Goal: Task Accomplishment & Management: Use online tool/utility

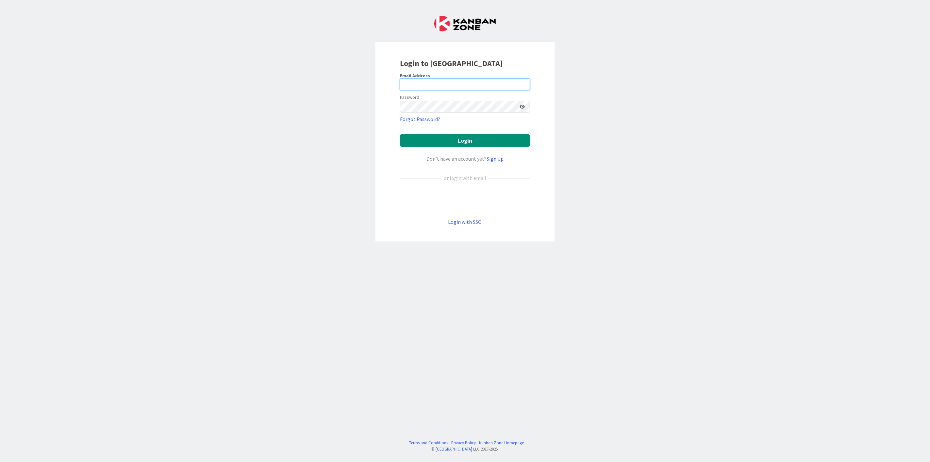
click at [441, 82] on input "email" at bounding box center [465, 85] width 130 height 12
click at [440, 83] on input "email" at bounding box center [465, 85] width 130 height 12
type input "[EMAIL_ADDRESS][DOMAIN_NAME]"
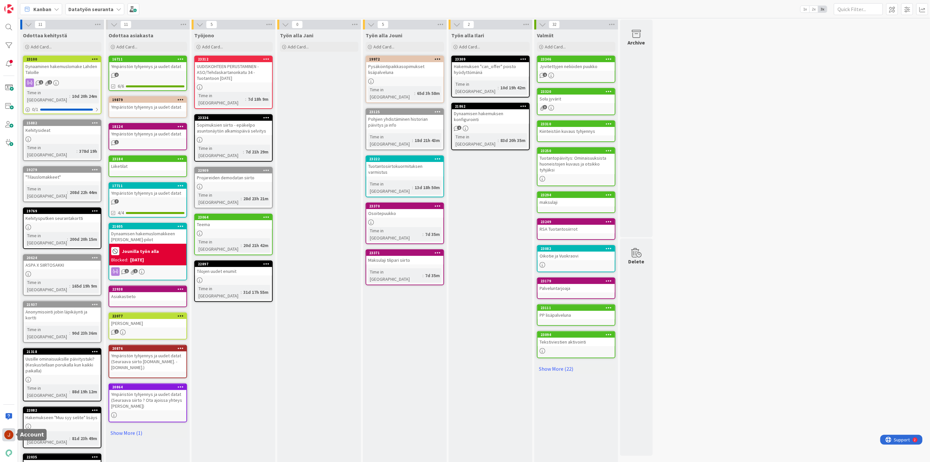
click at [8, 433] on img at bounding box center [8, 434] width 9 height 9
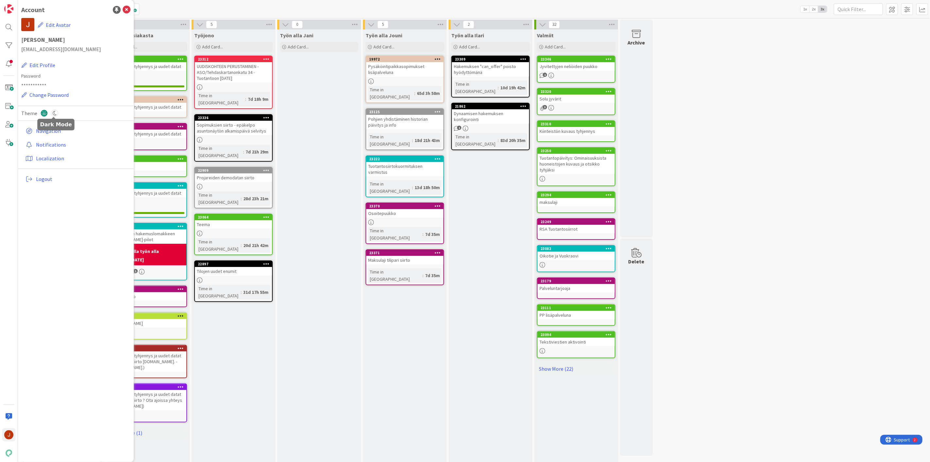
click at [54, 112] on icon at bounding box center [54, 113] width 7 height 7
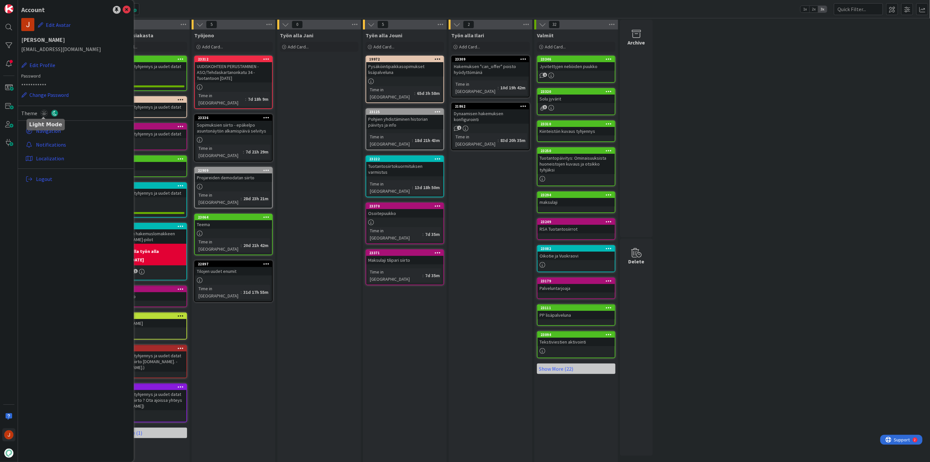
click at [41, 115] on icon at bounding box center [44, 113] width 7 height 7
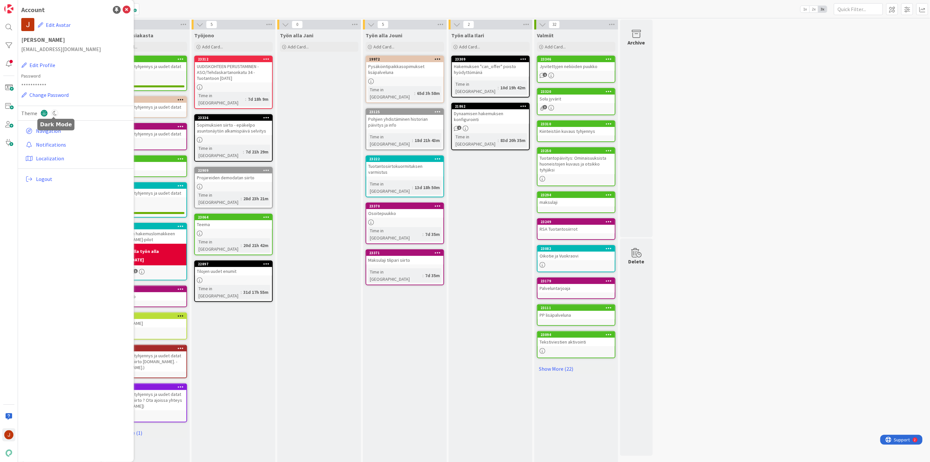
click at [52, 115] on icon at bounding box center [54, 113] width 7 height 7
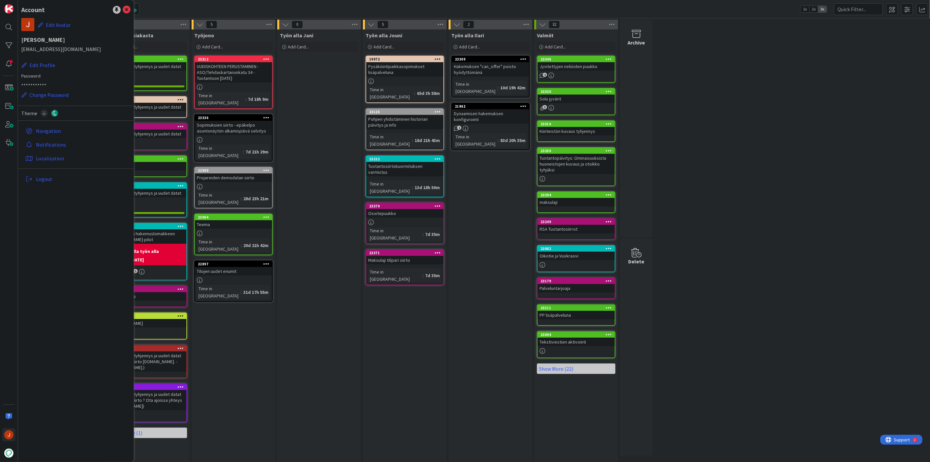
click at [344, 179] on div "Työn alla Jani Add Card..." at bounding box center [319, 301] width 84 height 545
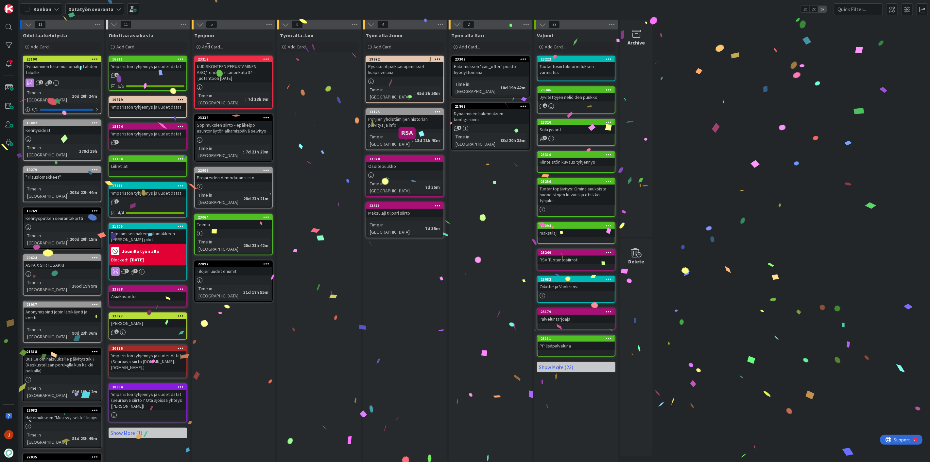
click at [408, 157] on div "23370" at bounding box center [406, 159] width 74 height 5
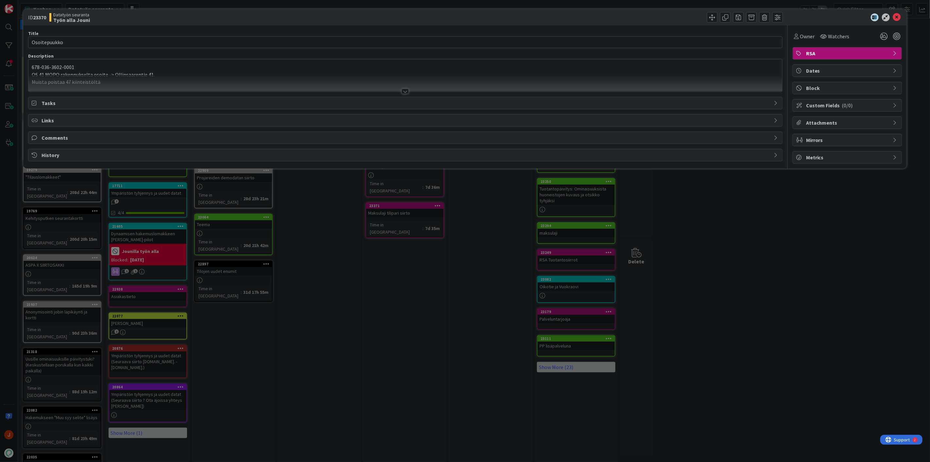
click at [301, 71] on div "678-036-3602-0001 OS 41 MOPO rakennukselta osoite -> [STREET_ADDRESS]. Muista p…" at bounding box center [405, 75] width 754 height 32
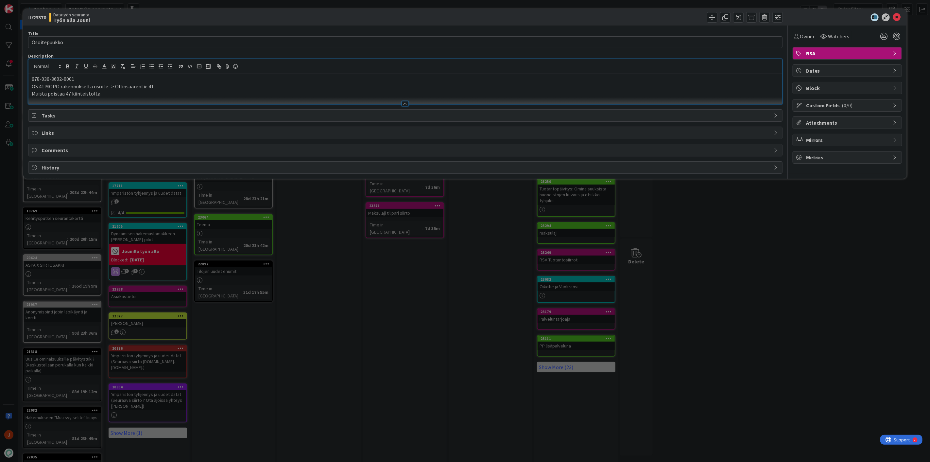
click at [205, 87] on p "OS 41 MOPO rakennukselta osoite -> Ollinsaarentie 41." at bounding box center [406, 87] width 748 height 8
